Goal: Information Seeking & Learning: Learn about a topic

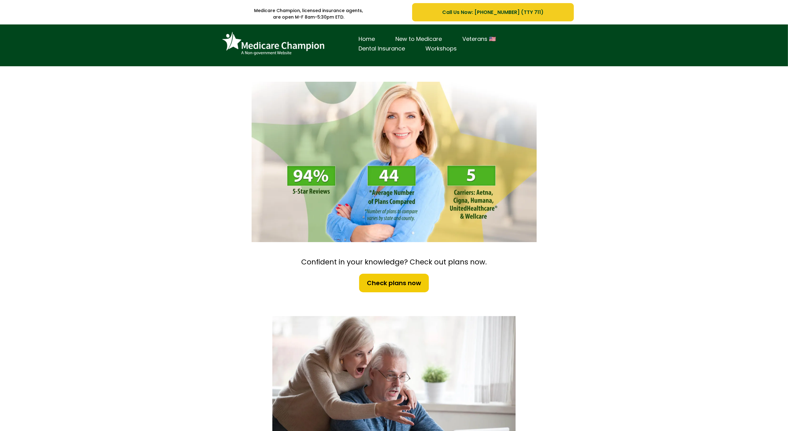
click at [38, 59] on div "Home New to Medicare Veterans 🇺🇸 Dental Insurance Workshops" at bounding box center [394, 45] width 788 height 42
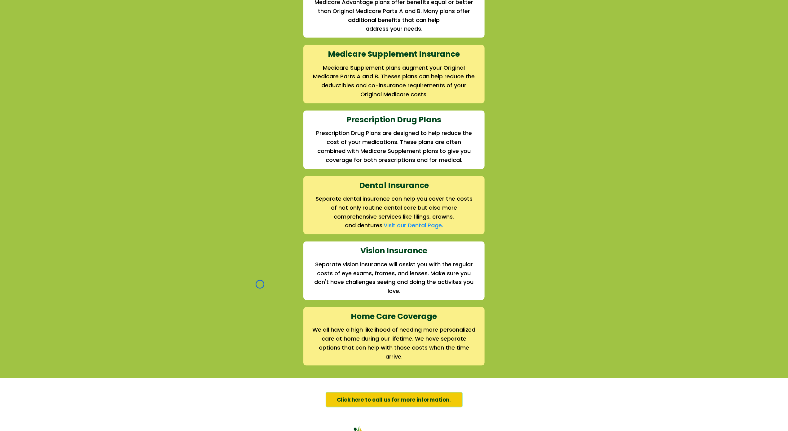
scroll to position [703, 0]
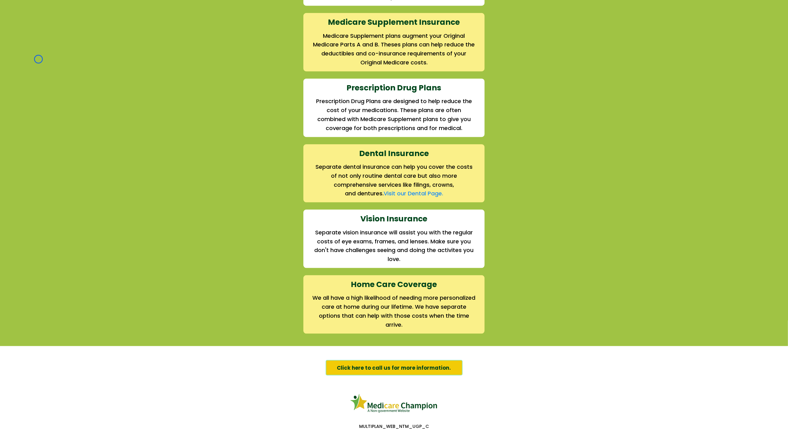
click at [38, 59] on div "We offer the full suite of options for Medicare recipients Every person has a u…" at bounding box center [394, 105] width 788 height 481
click at [60, 43] on div "We offer the full suite of options for Medicare recipients Every person has a u…" at bounding box center [394, 105] width 788 height 481
click at [55, 39] on div "We offer the full suite of options for Medicare recipients Every person has a u…" at bounding box center [394, 105] width 788 height 481
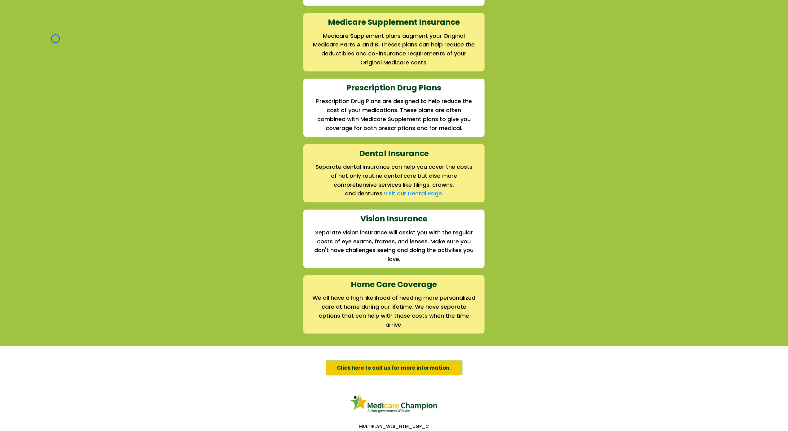
scroll to position [797, 0]
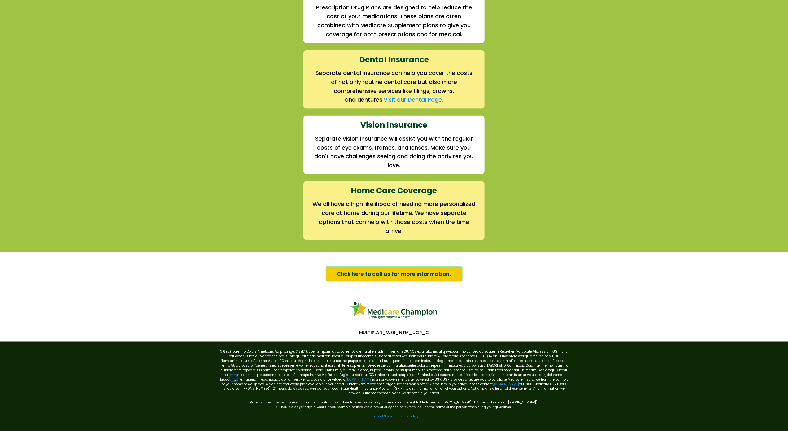
click at [346, 378] on link "[DOMAIN_NAME]" at bounding box center [359, 379] width 26 height 5
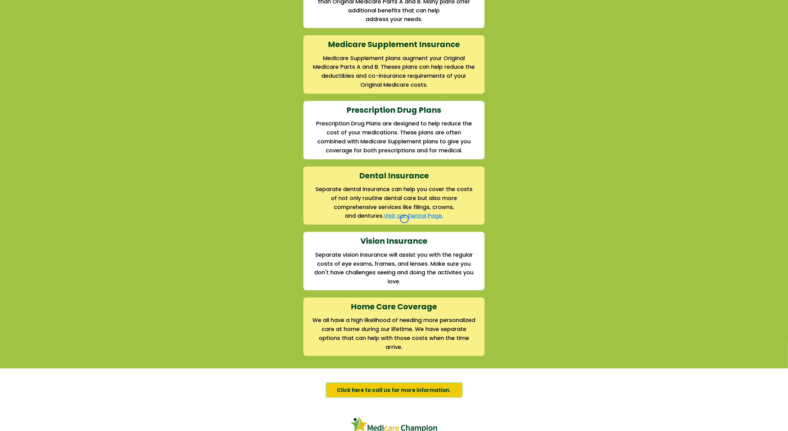
click at [404, 219] on link "Visit our Dental Page." at bounding box center [413, 216] width 59 height 8
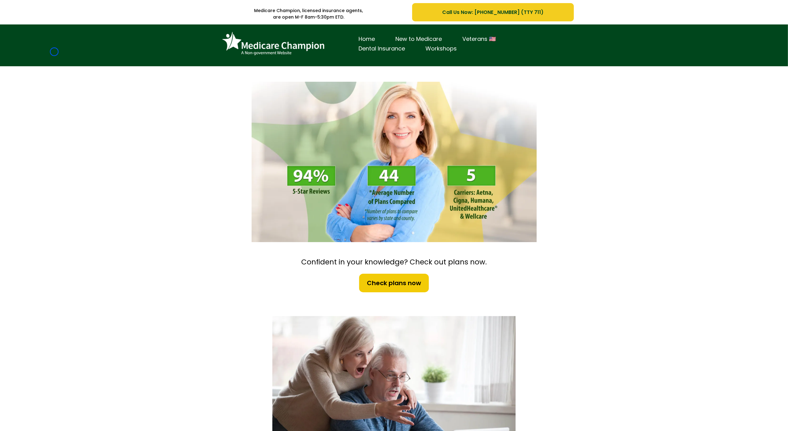
click at [54, 52] on div "Home New to Medicare Veterans 🇺🇸 Dental Insurance Workshops" at bounding box center [394, 45] width 788 height 42
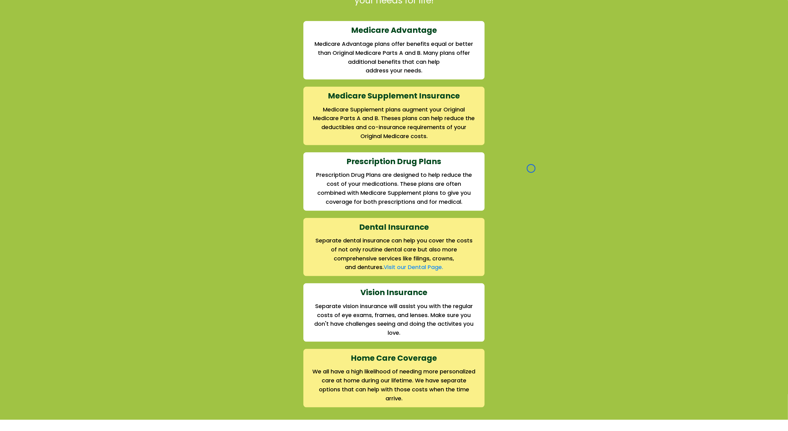
scroll to position [663, 0]
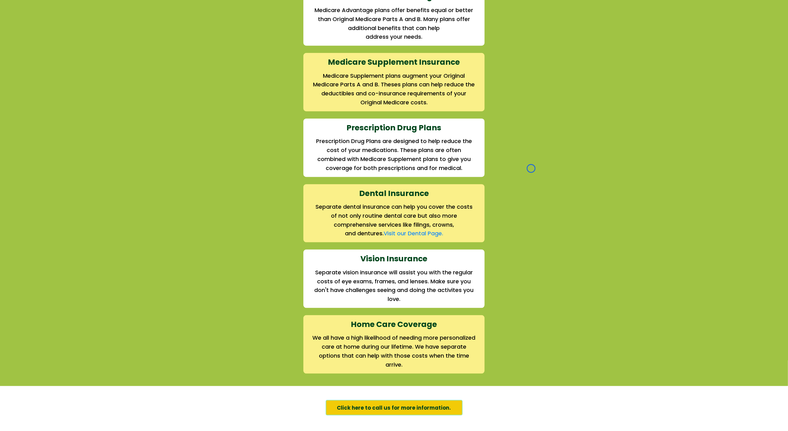
click at [54, 52] on div "We offer the full suite of options for Medicare recipients Every person has a u…" at bounding box center [394, 145] width 788 height 481
